Goal: Find contact information: Find contact information

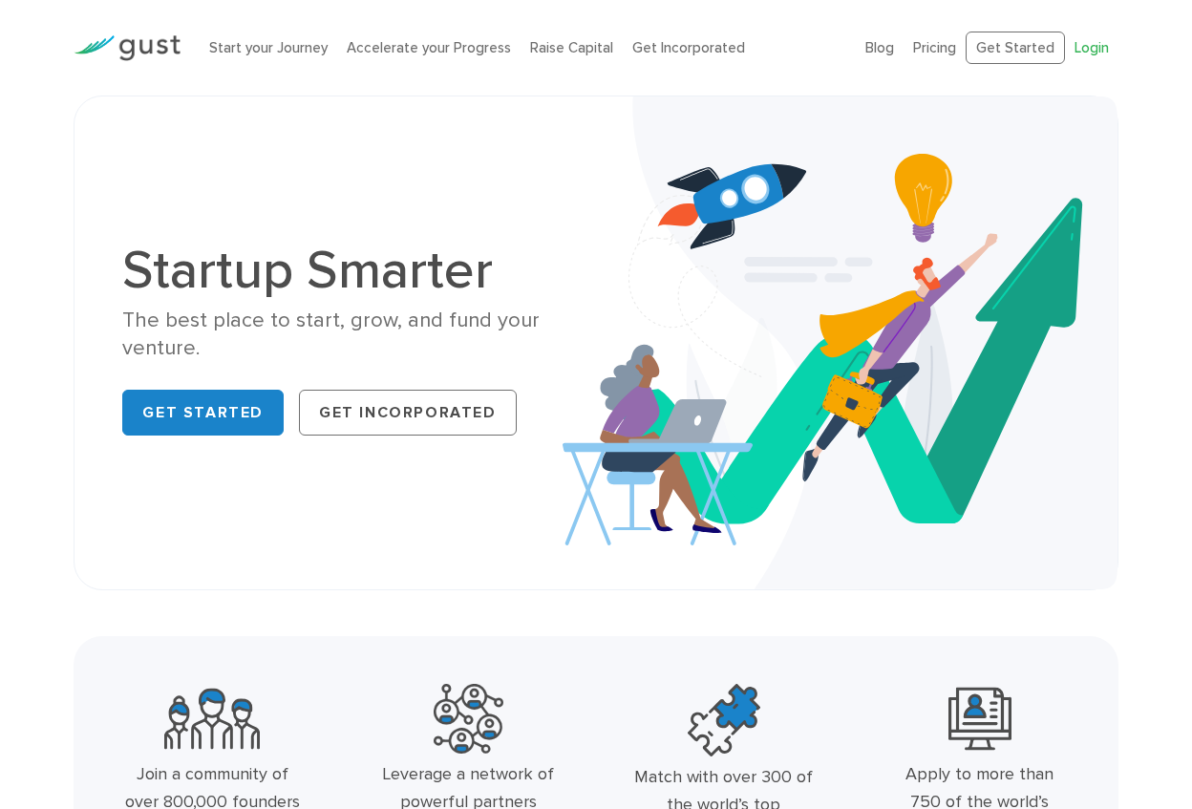
click at [1098, 47] on link "Login" at bounding box center [1091, 47] width 34 height 17
click at [1083, 46] on link "Login" at bounding box center [1091, 47] width 34 height 17
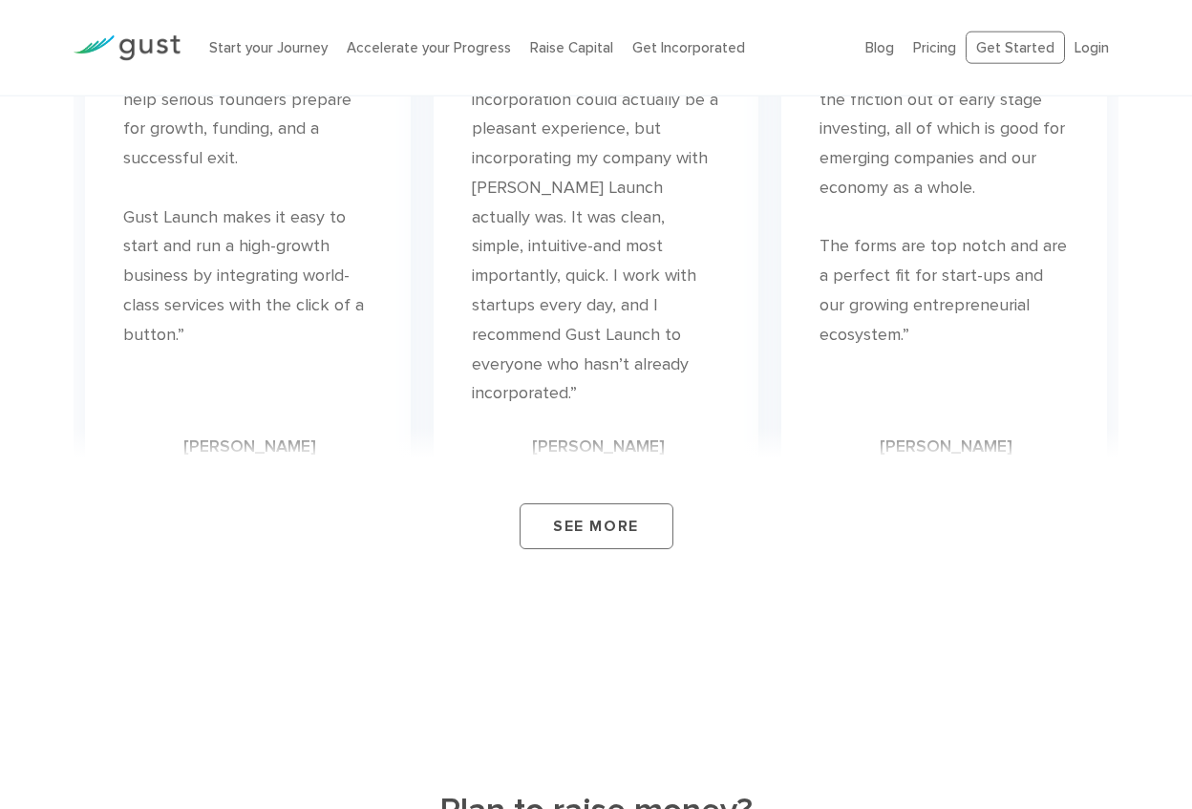
scroll to position [8574, 0]
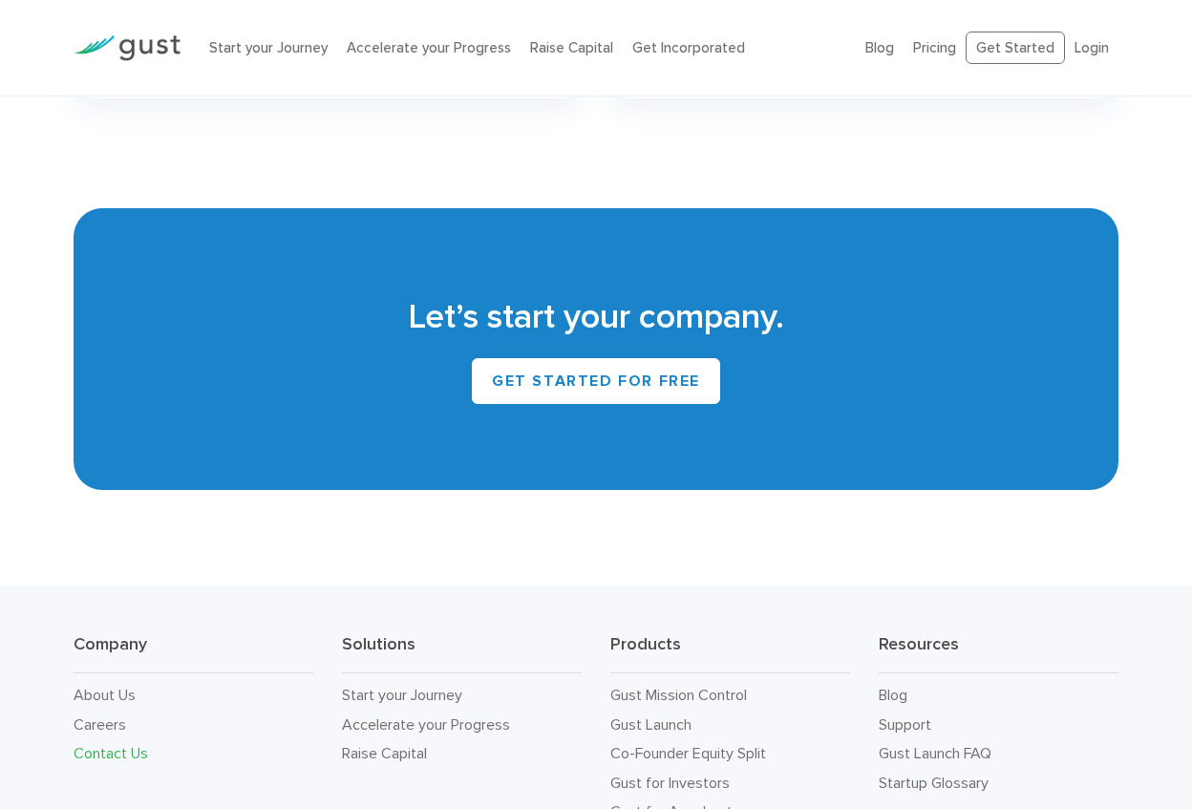
click at [122, 744] on link "Contact Us" at bounding box center [111, 753] width 74 height 18
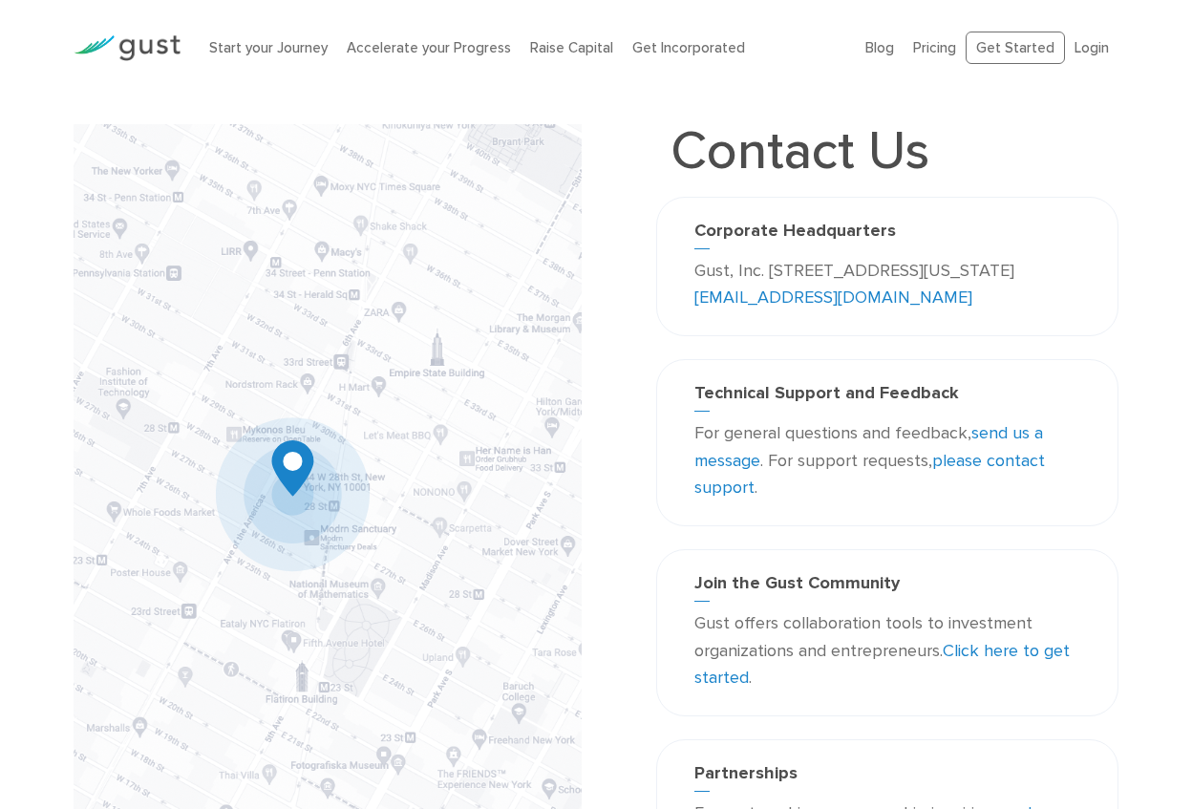
click at [967, 460] on link "please contact support" at bounding box center [869, 475] width 350 height 48
